Goal: Book appointment/travel/reservation

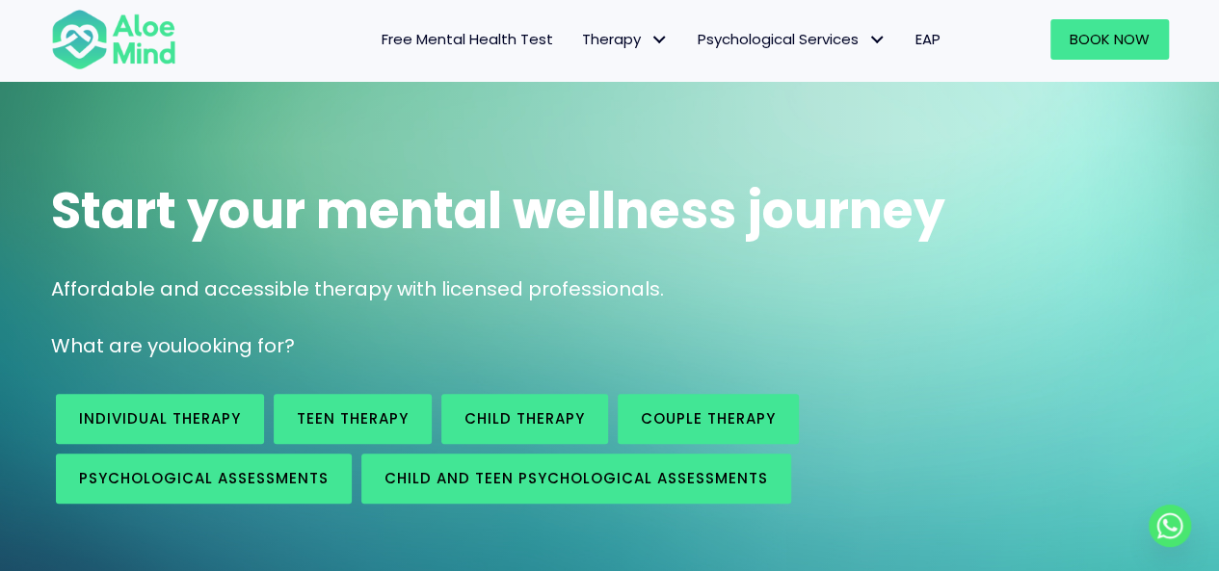
scroll to position [96, 0]
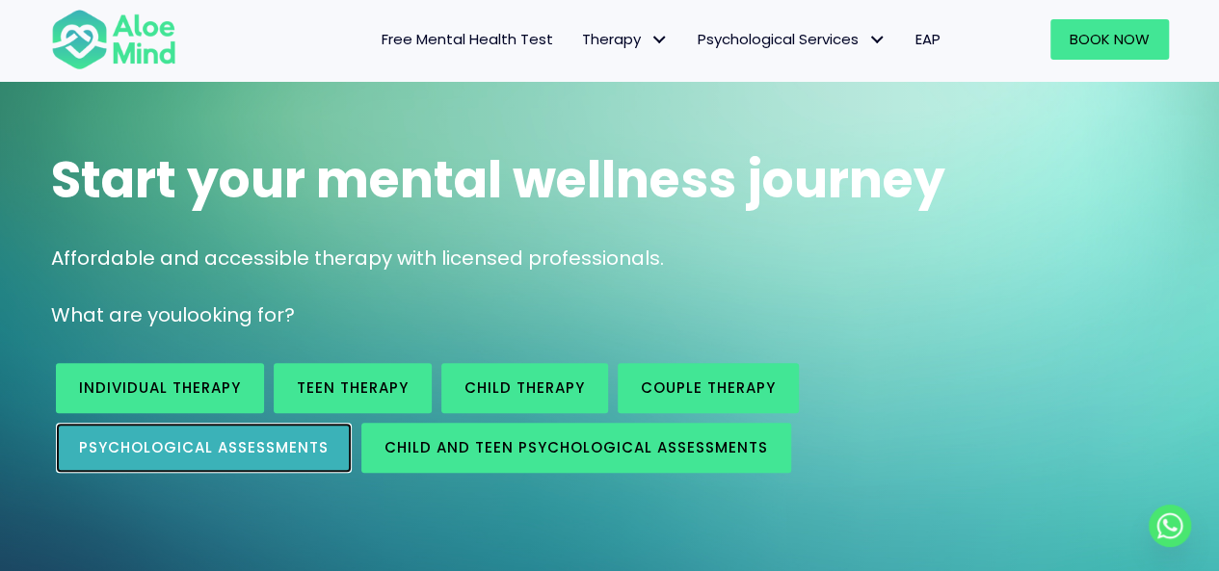
click at [338, 445] on link "Psychological assessments" at bounding box center [204, 448] width 296 height 50
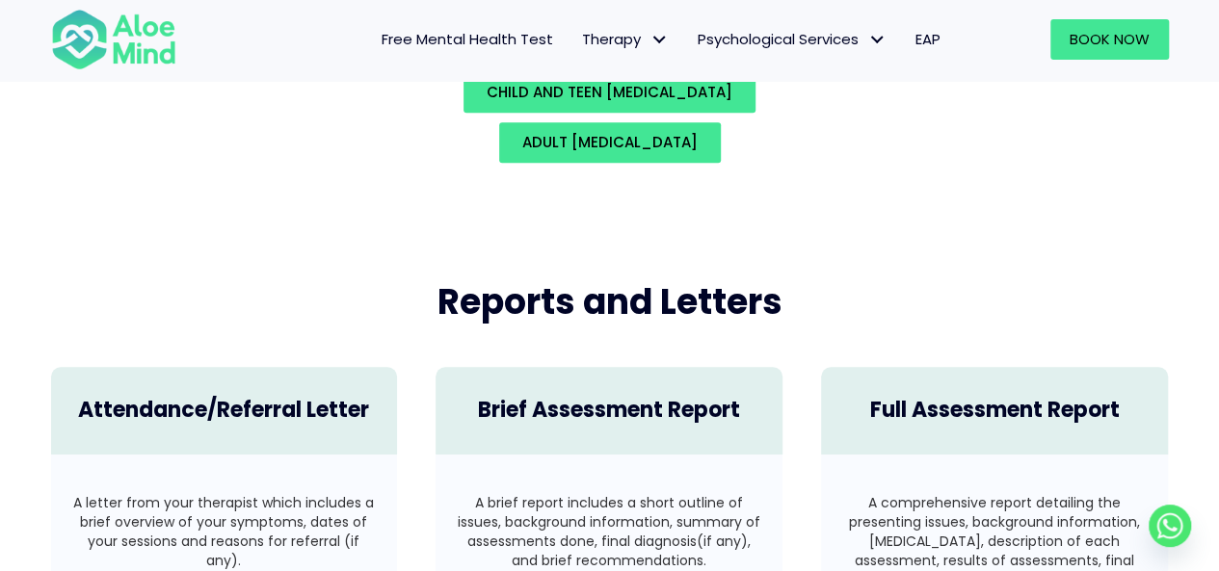
scroll to position [4476, 0]
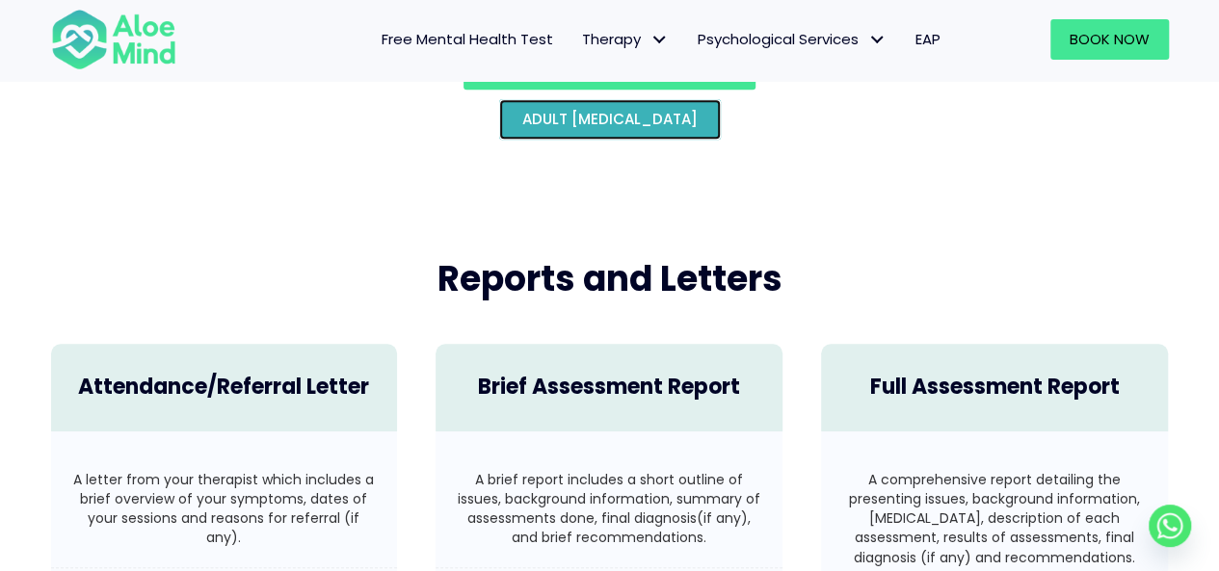
click at [518, 112] on link "Adult psychological assessment" at bounding box center [610, 119] width 222 height 40
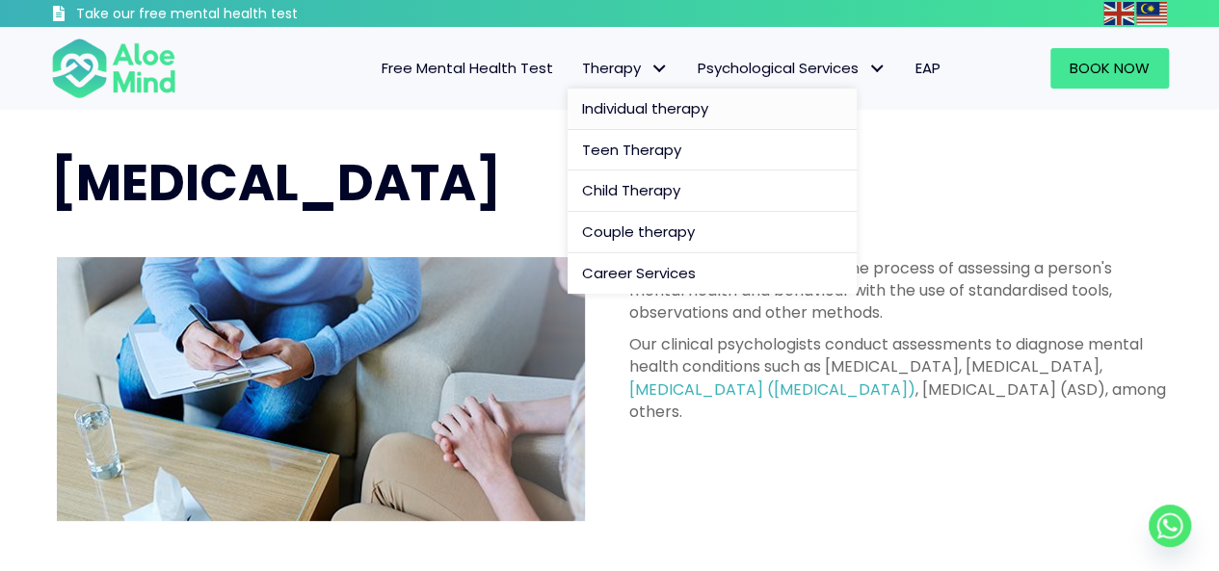
click at [609, 109] on span "Individual therapy" at bounding box center [645, 108] width 126 height 20
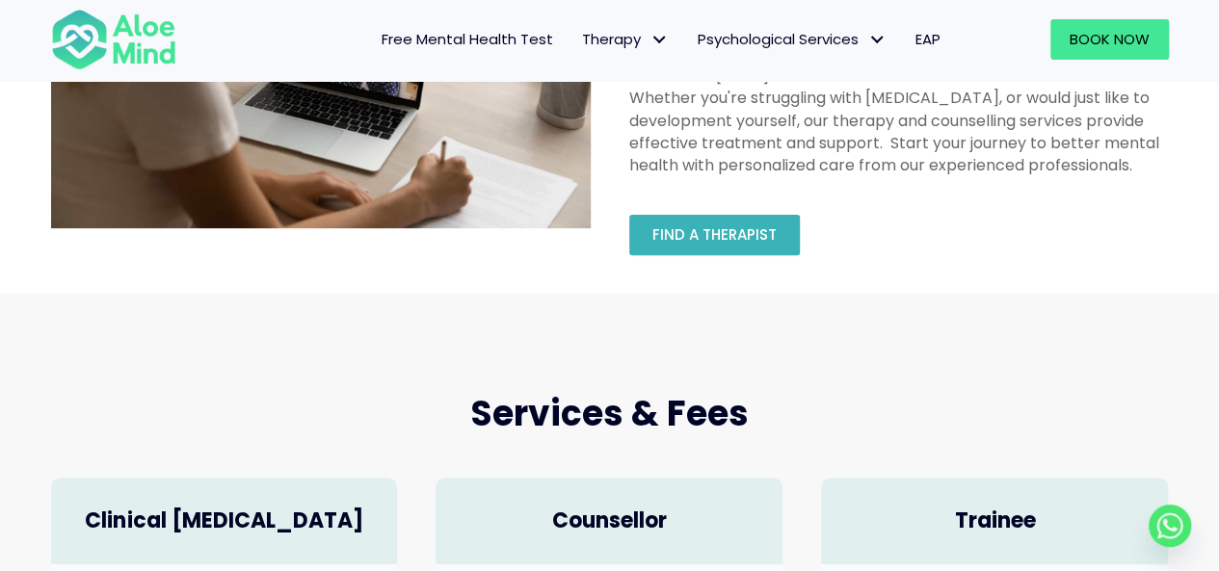
scroll to position [289, 0]
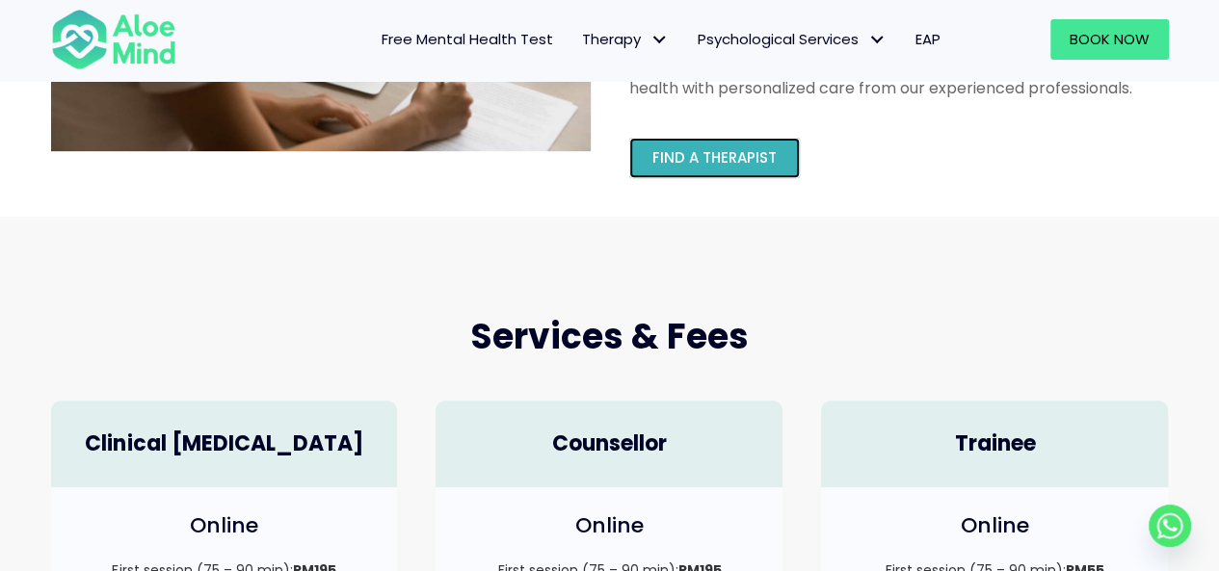
click at [678, 165] on span "Find a therapist" at bounding box center [714, 157] width 124 height 20
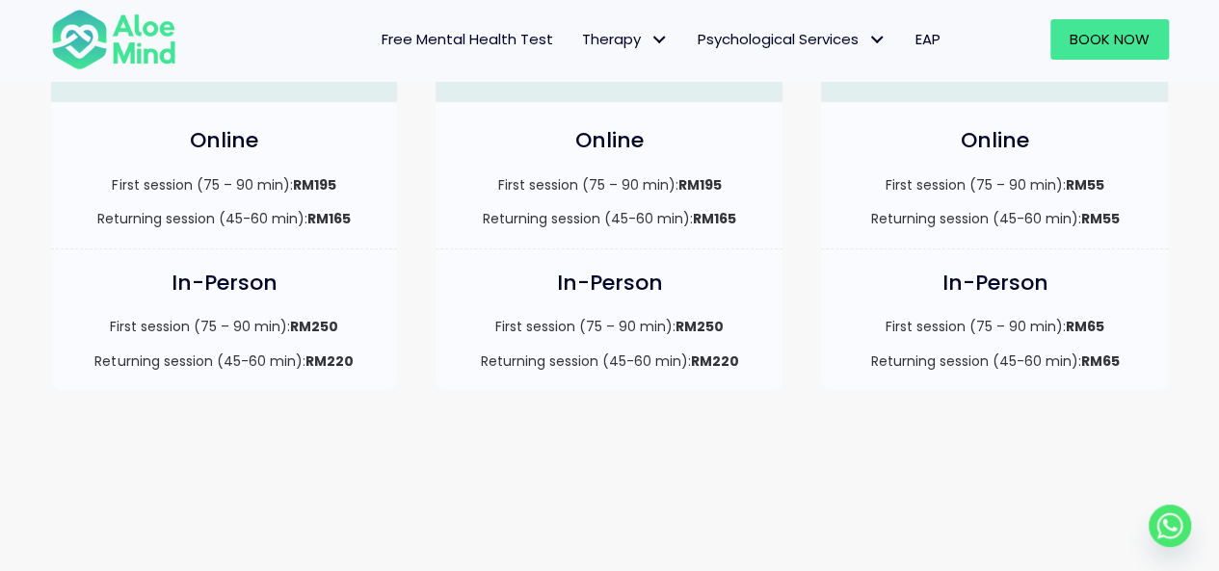
scroll to position [193, 0]
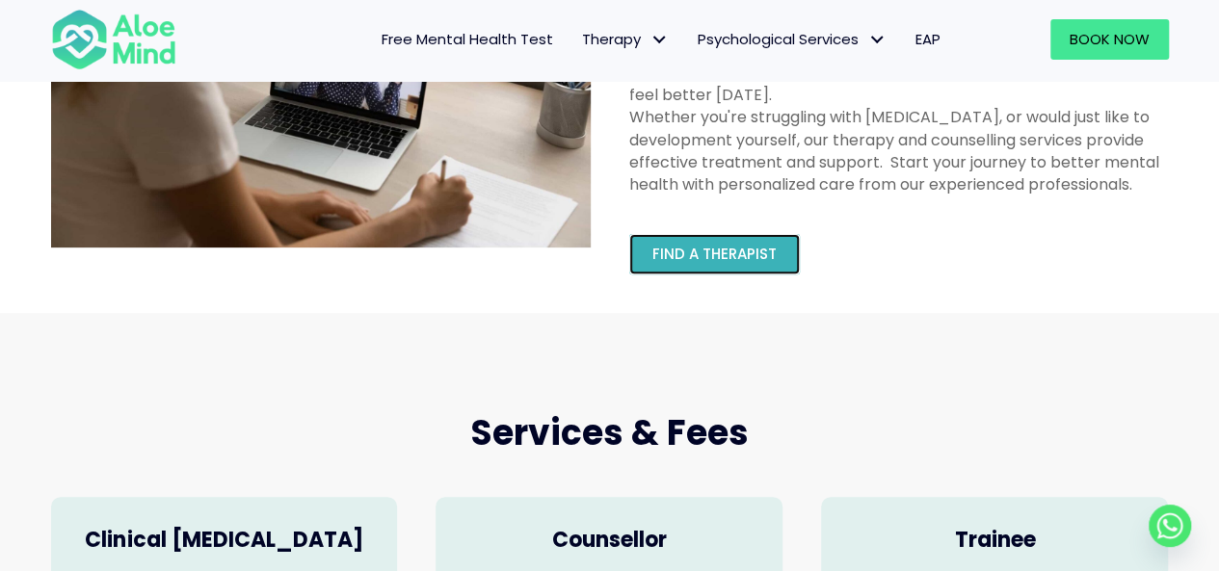
click at [750, 271] on link "Find a therapist" at bounding box center [714, 254] width 171 height 40
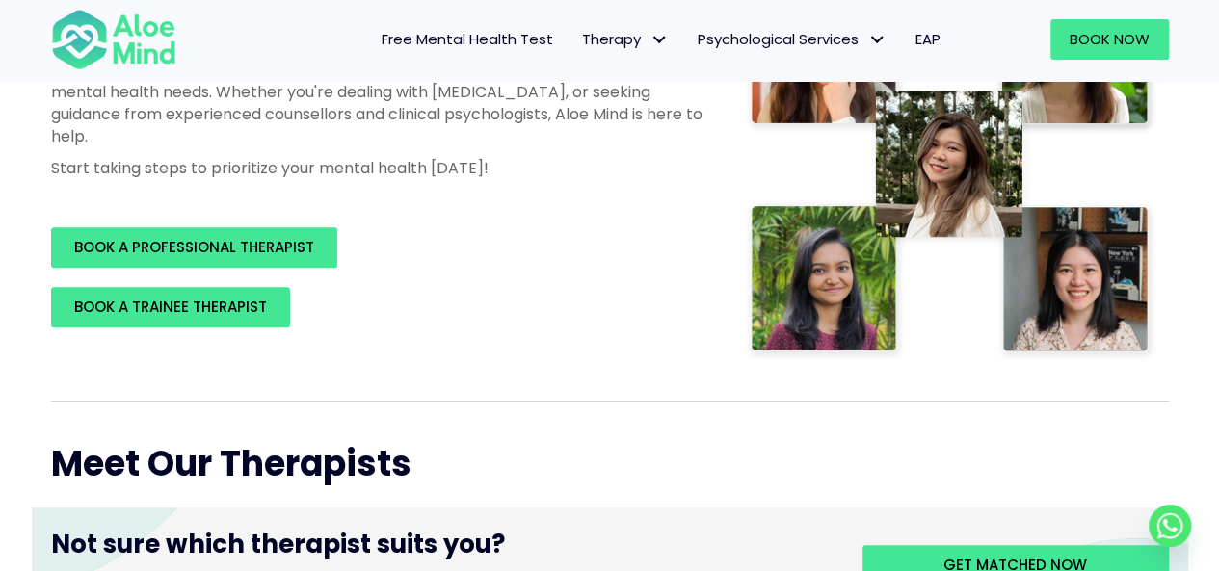
scroll to position [385, 0]
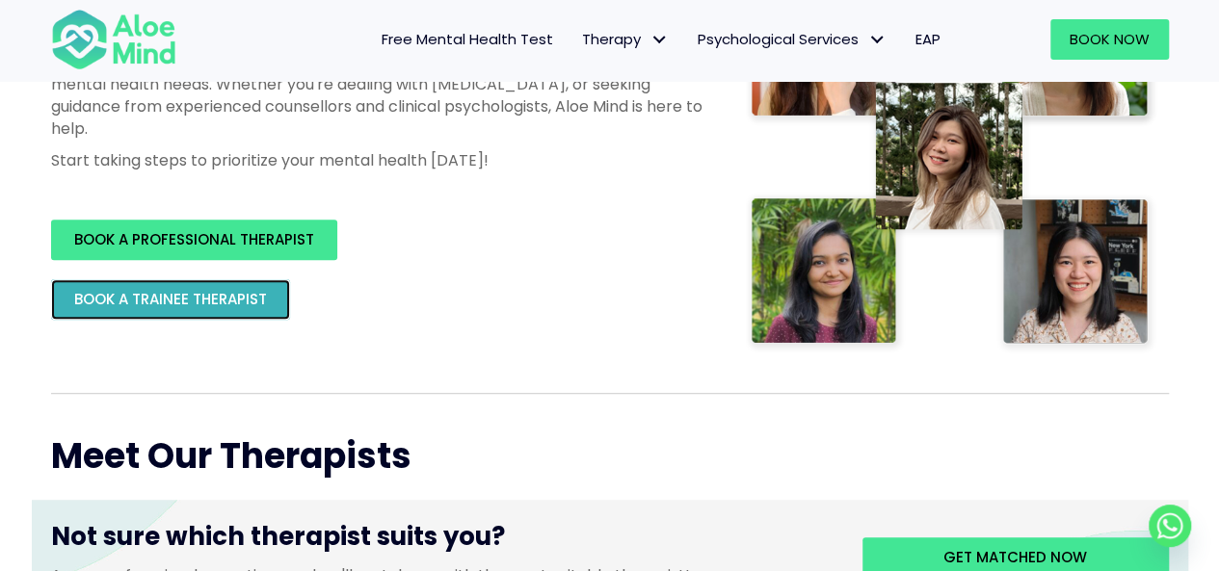
click at [284, 304] on link "BOOK A TRAINEE THERAPIST" at bounding box center [170, 299] width 239 height 40
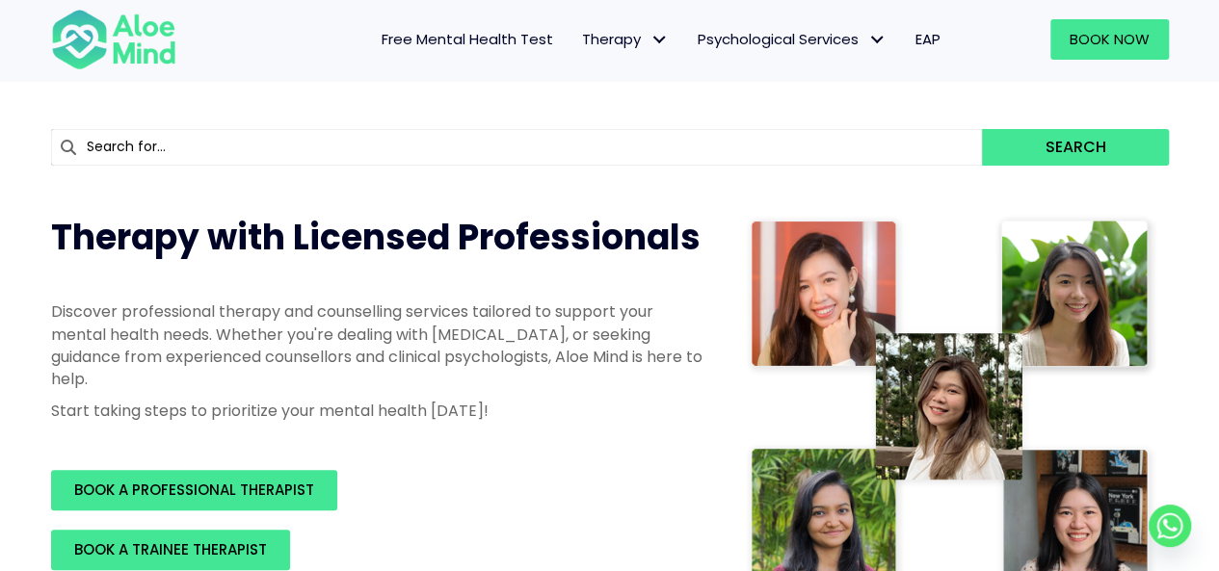
scroll to position [96, 0]
